Goal: Obtain resource: Download file/media

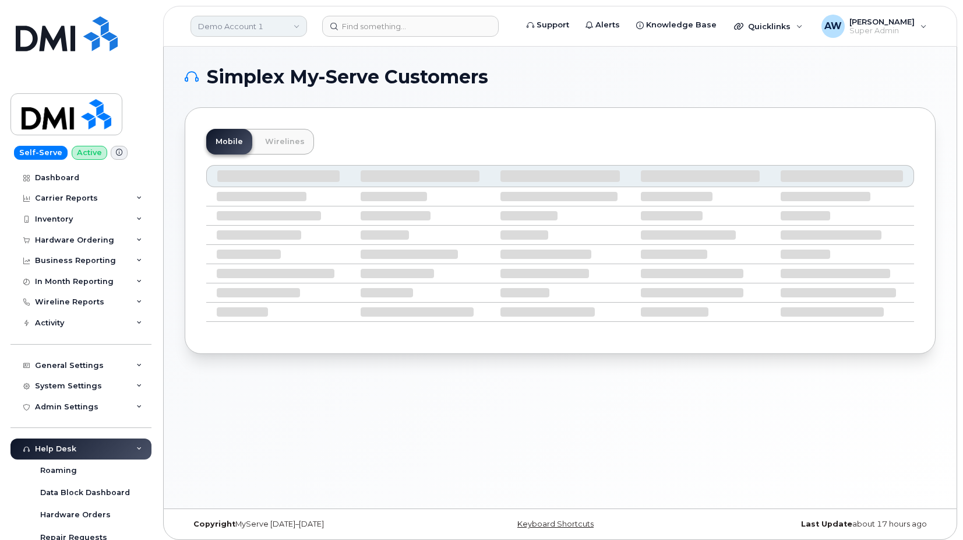
click at [259, 24] on link "Demo Account 1" at bounding box center [249, 26] width 117 height 21
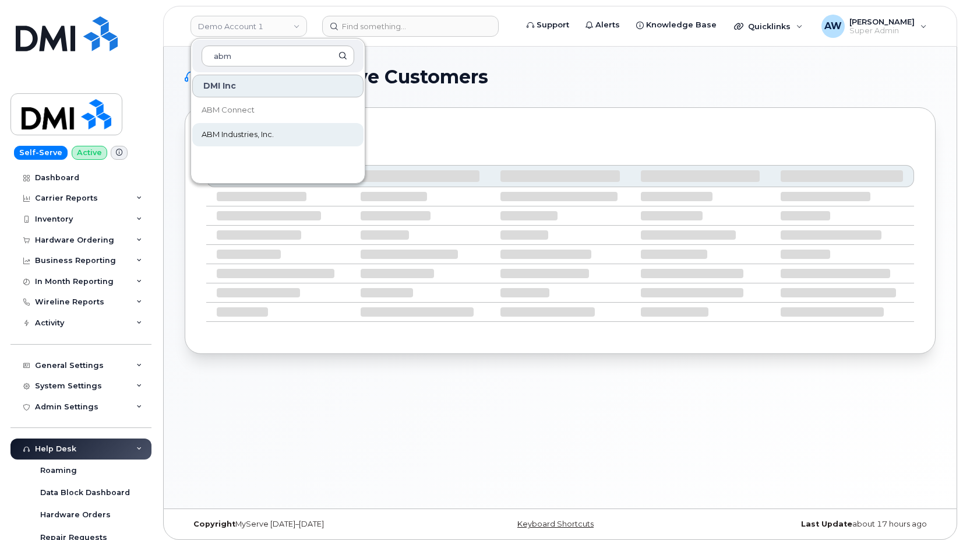
type input "abm"
click at [255, 127] on link "ABM Industries, Inc." at bounding box center [277, 134] width 171 height 23
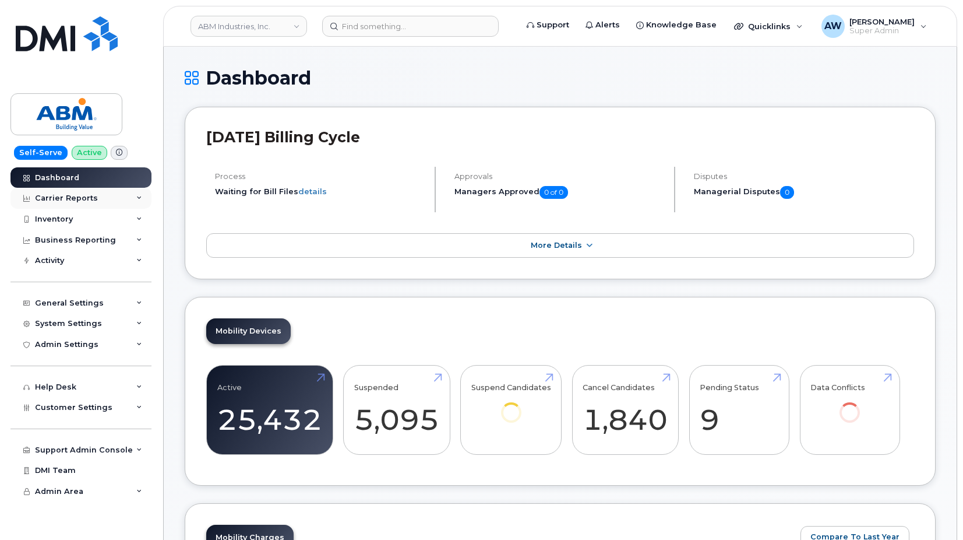
click at [149, 201] on div "Carrier Reports" at bounding box center [80, 198] width 141 height 21
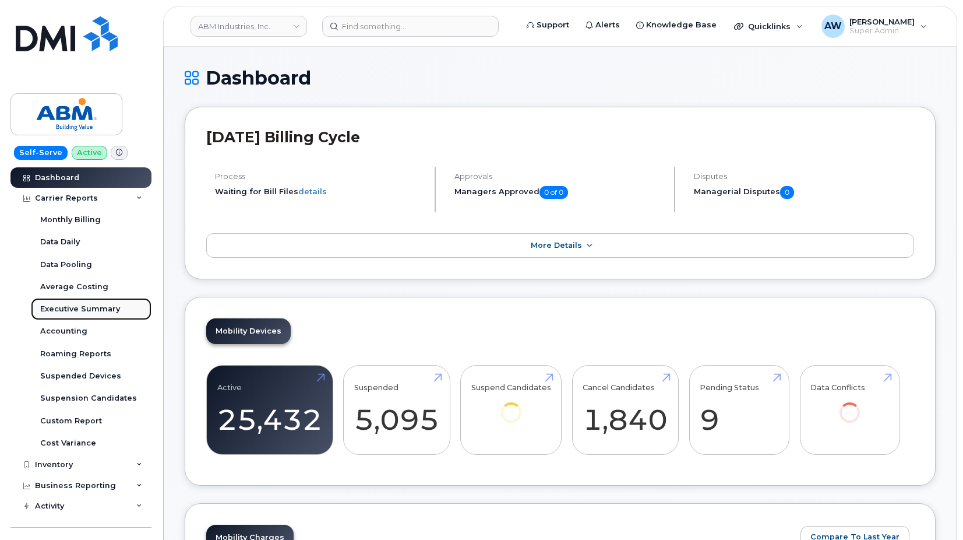
click at [118, 311] on link "Executive Summary" at bounding box center [91, 309] width 121 height 22
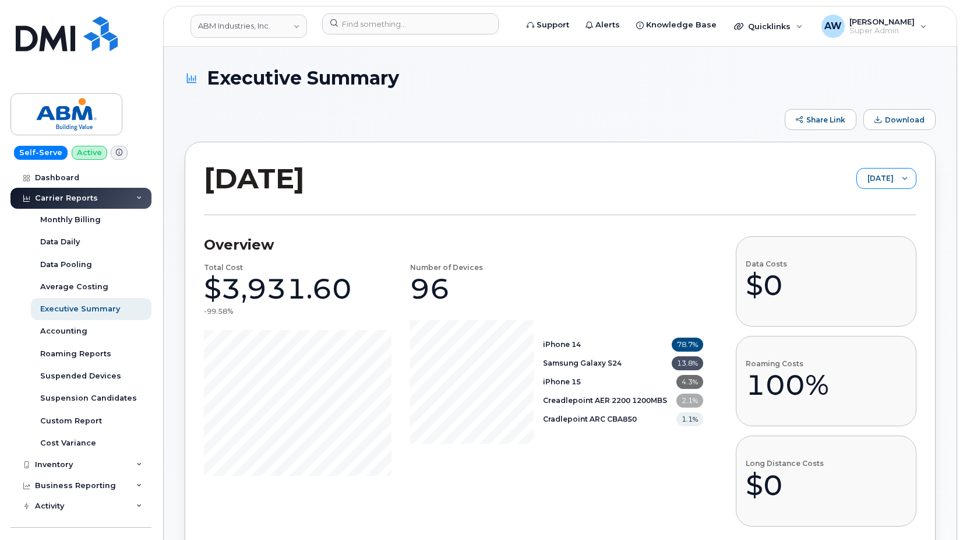
click at [892, 181] on span "August 2025" at bounding box center [875, 178] width 37 height 21
click at [891, 228] on li "July 2025" at bounding box center [877, 224] width 79 height 20
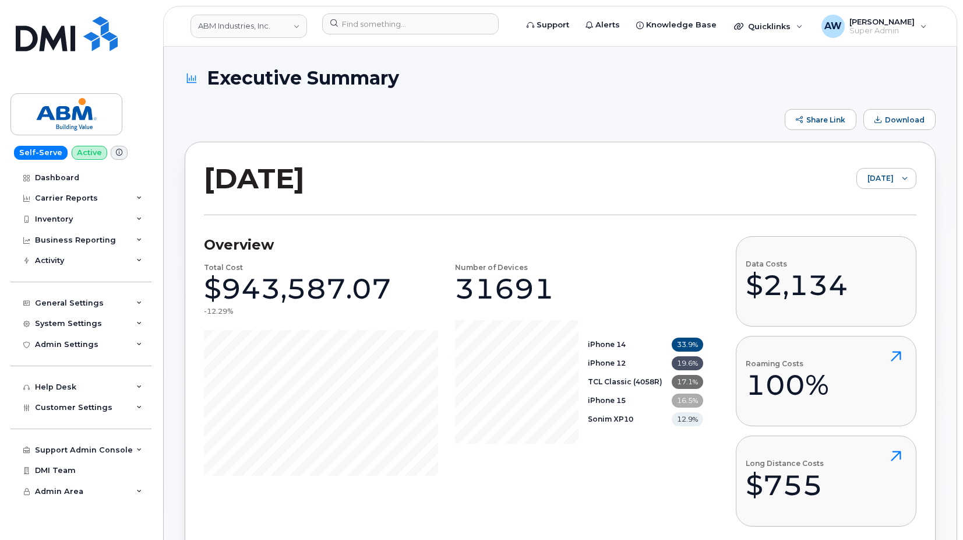
click at [910, 121] on span "Download" at bounding box center [905, 119] width 40 height 9
